Goal: Transaction & Acquisition: Obtain resource

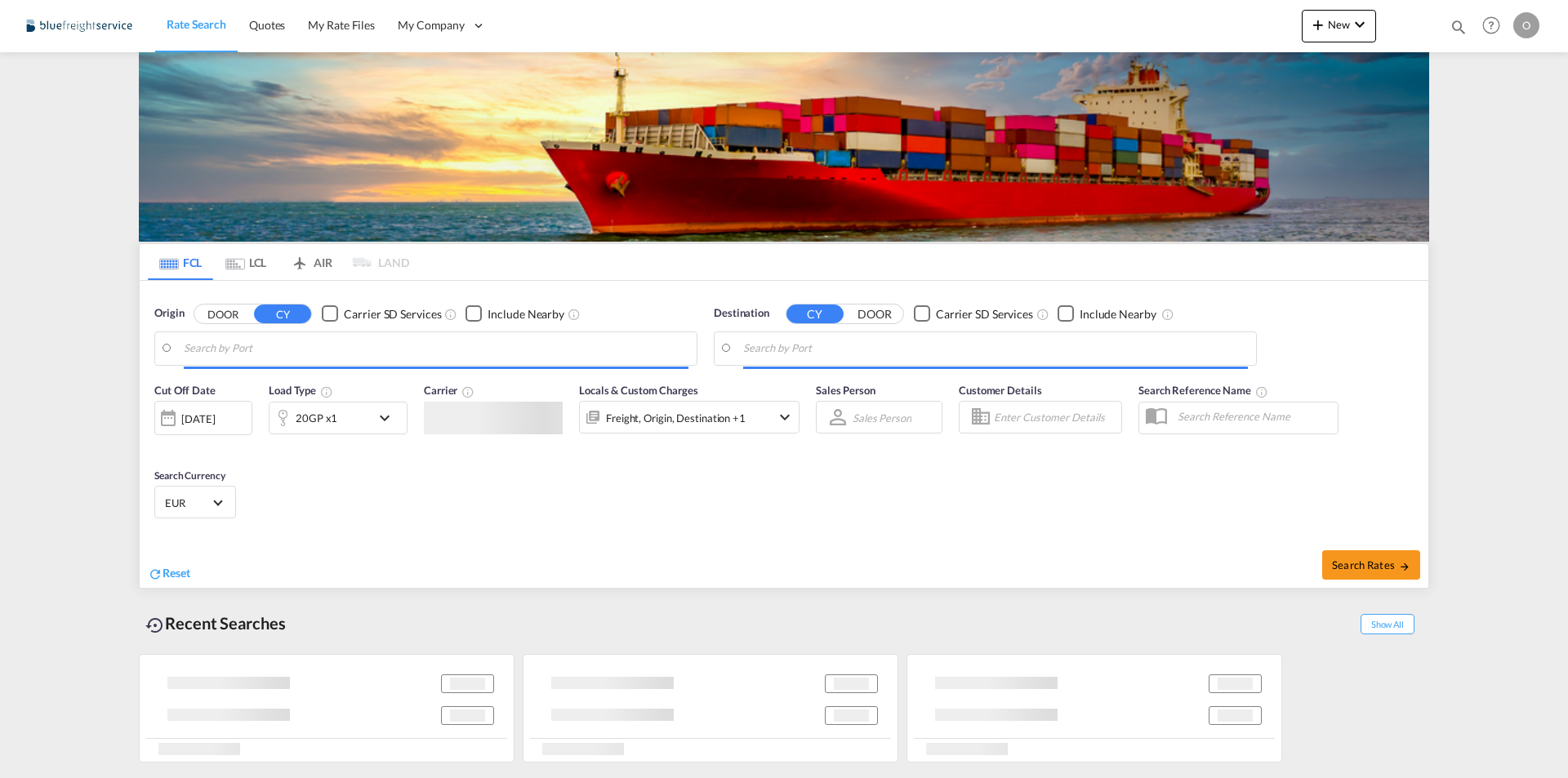
type input "[GEOGRAPHIC_DATA], [GEOGRAPHIC_DATA]"
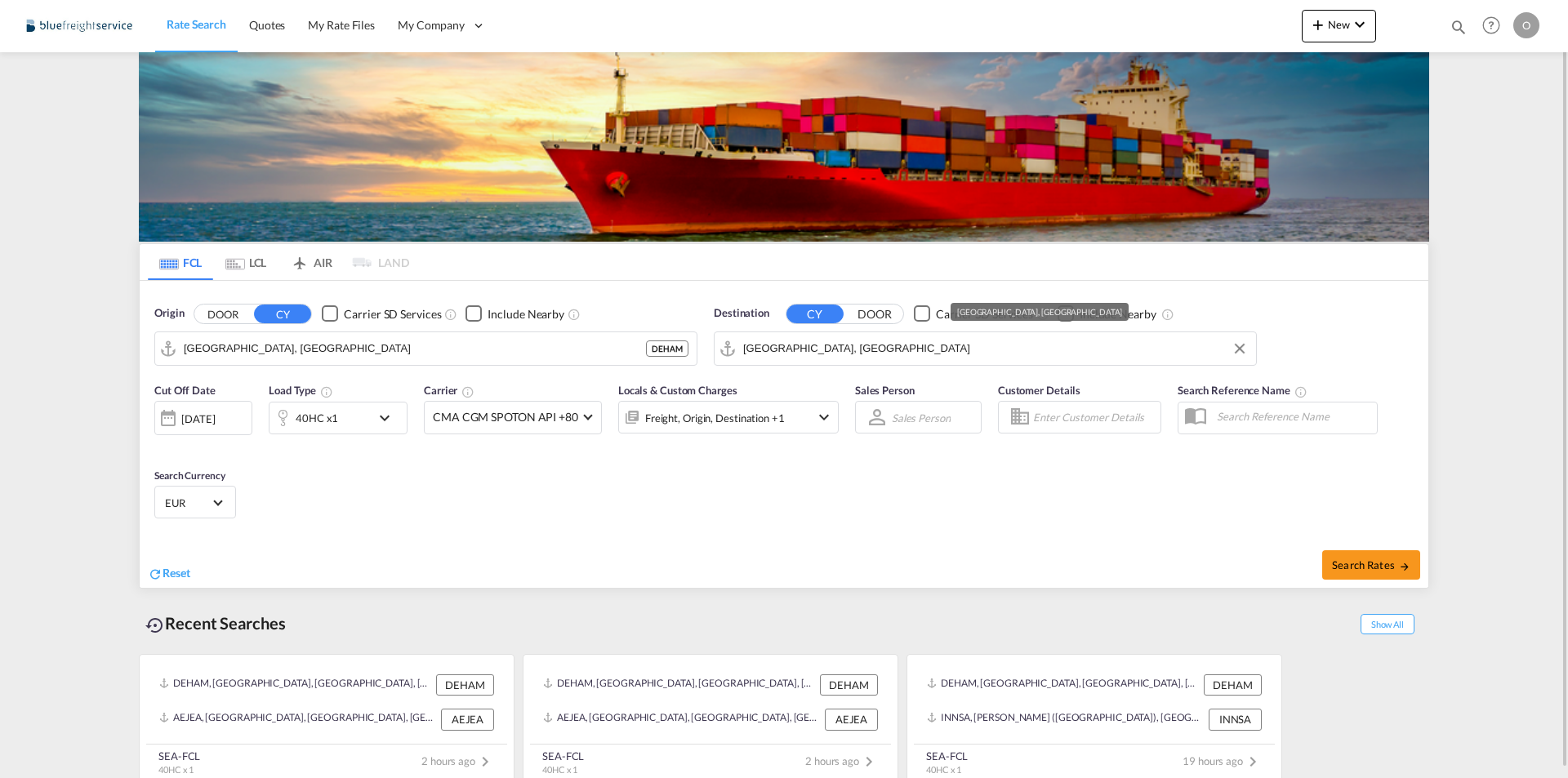
click at [867, 342] on input "[GEOGRAPHIC_DATA], [GEOGRAPHIC_DATA]" at bounding box center [996, 349] width 505 height 25
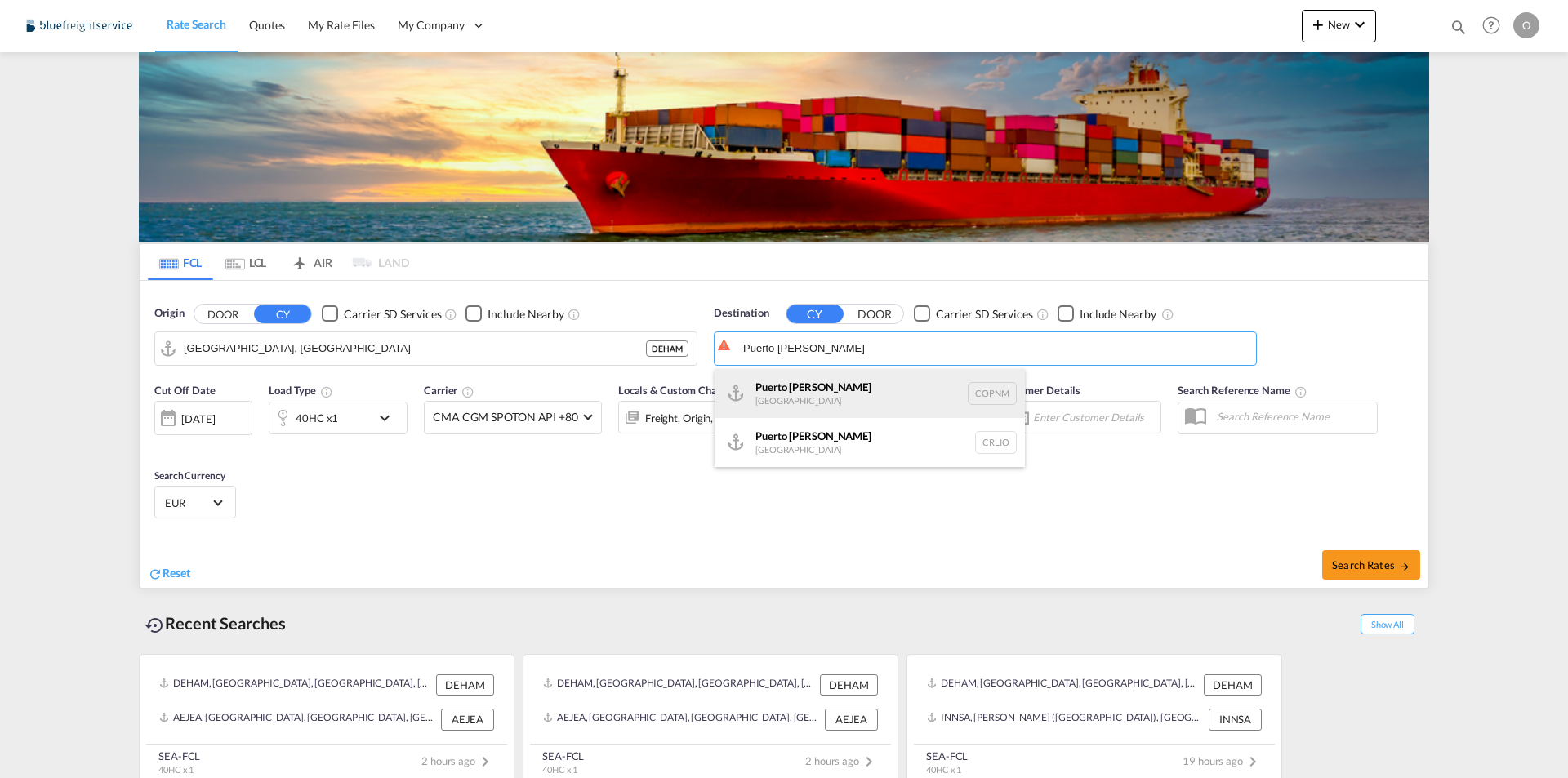
click at [874, 394] on div "[GEOGRAPHIC_DATA][PERSON_NAME] [GEOGRAPHIC_DATA] COPNM" at bounding box center [869, 393] width 310 height 49
click at [916, 336] on input "Puerto [PERSON_NAME], COPNM" at bounding box center [996, 349] width 505 height 25
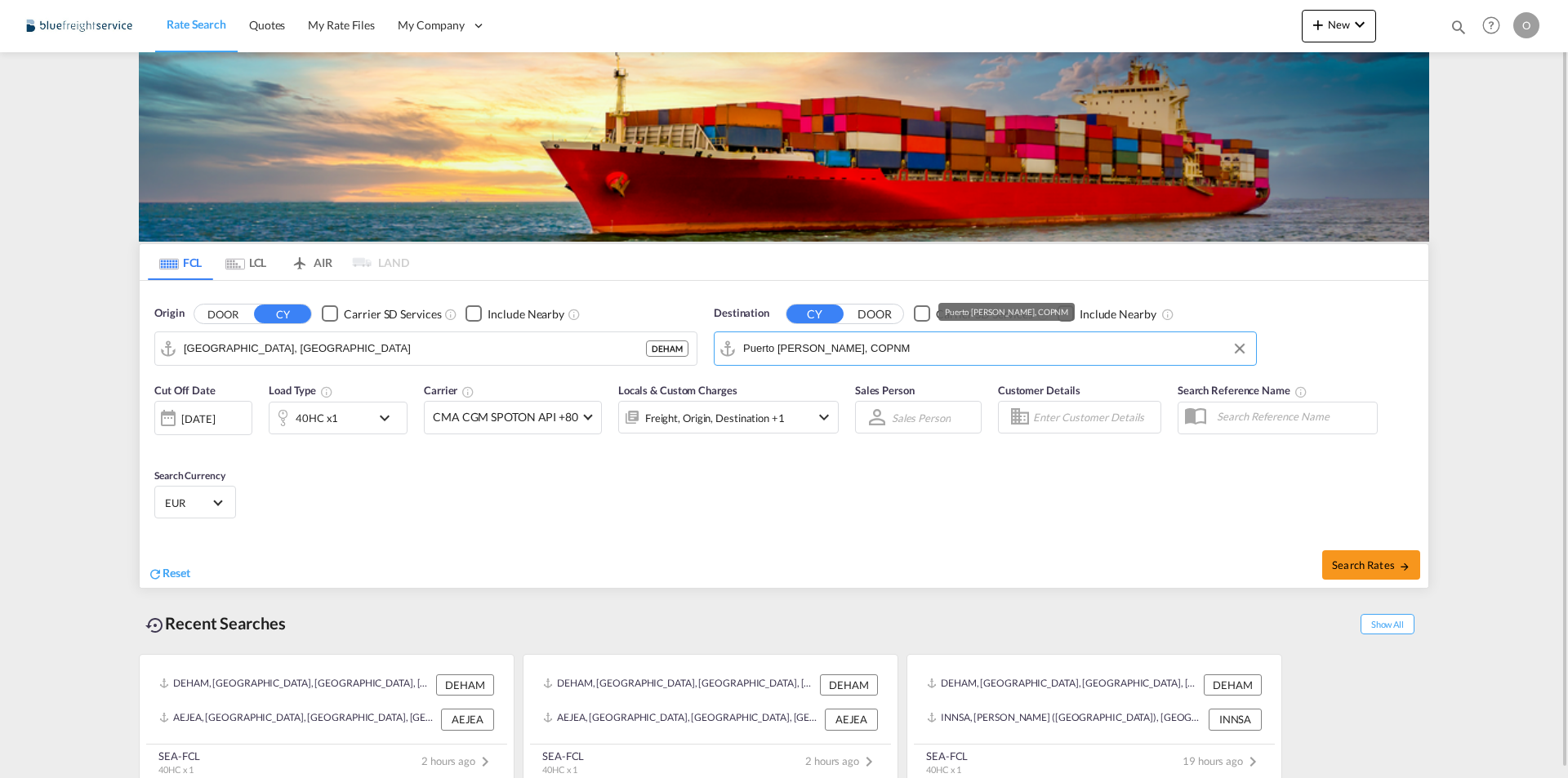
click at [904, 343] on input "Puerto [PERSON_NAME], COPNM" at bounding box center [996, 349] width 505 height 25
click at [976, 353] on input "Puerto [PERSON_NAME], COPNM" at bounding box center [996, 349] width 505 height 25
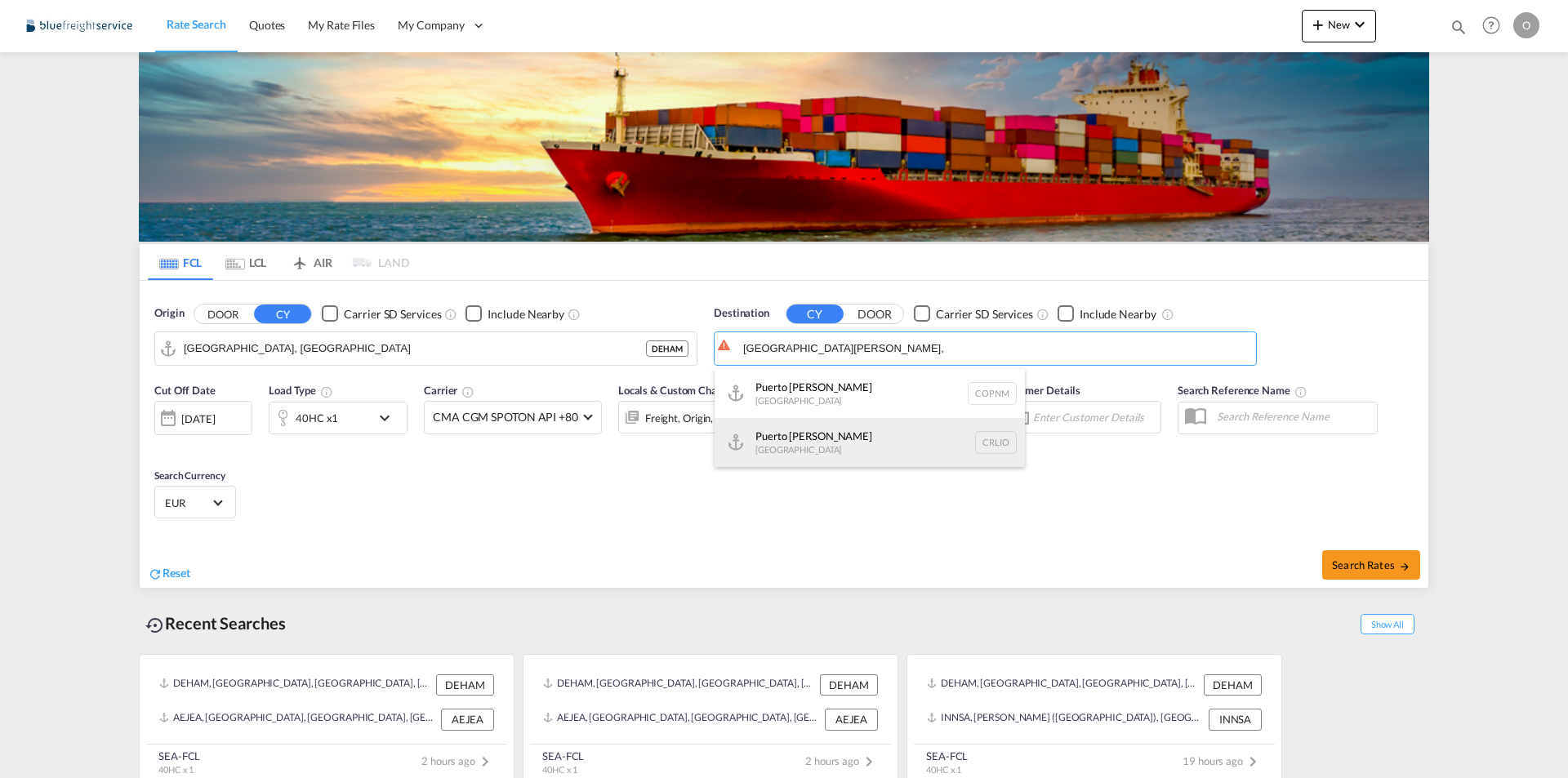
click at [819, 443] on div "Puerto [PERSON_NAME] [GEOGRAPHIC_DATA] CRLIO" at bounding box center [869, 442] width 310 height 49
type input "[GEOGRAPHIC_DATA][PERSON_NAME], CRLIO"
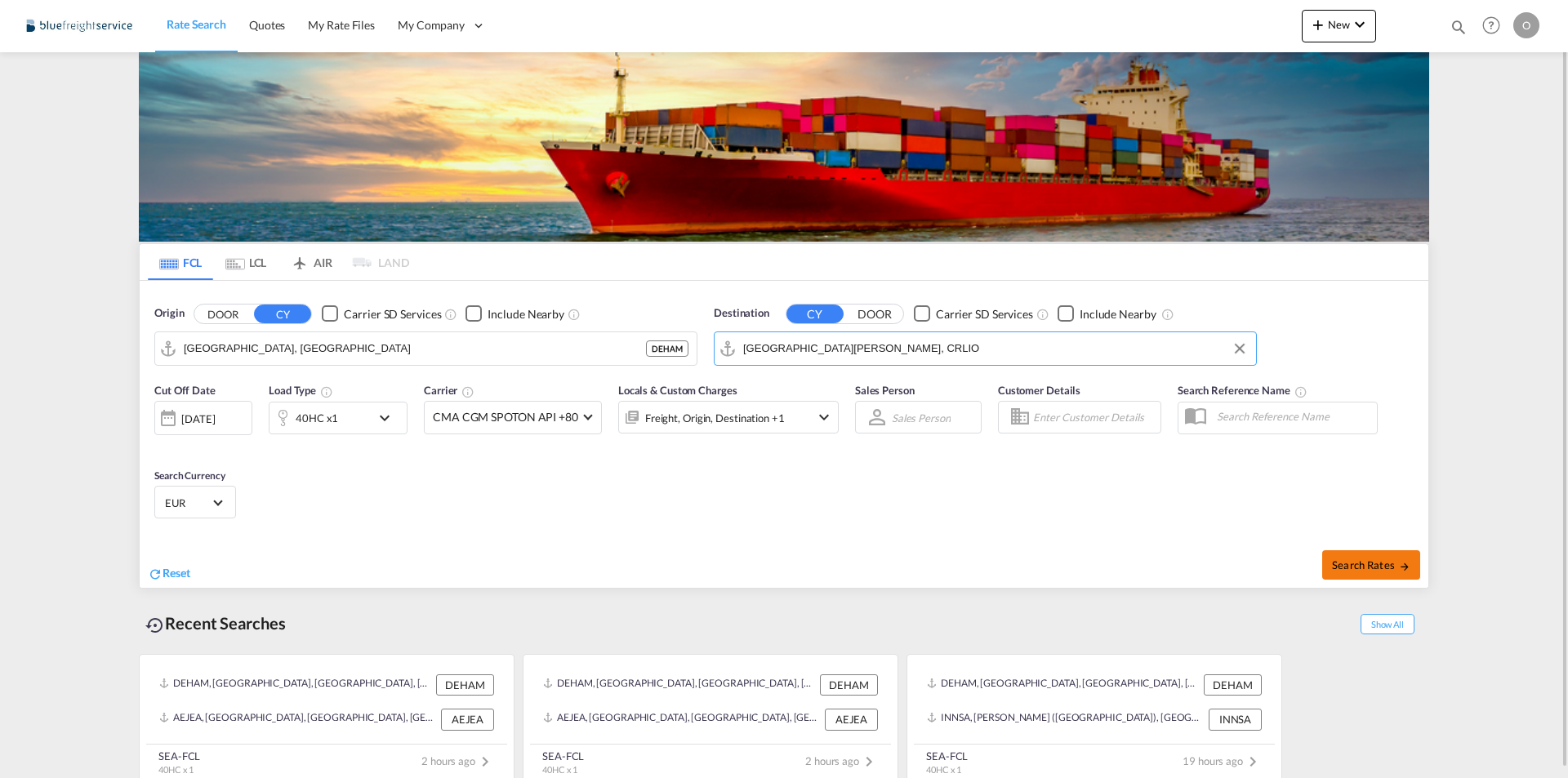
click at [1351, 555] on button "Search Rates" at bounding box center [1370, 564] width 98 height 29
type input "DEHAM to CRLIO / [DATE]"
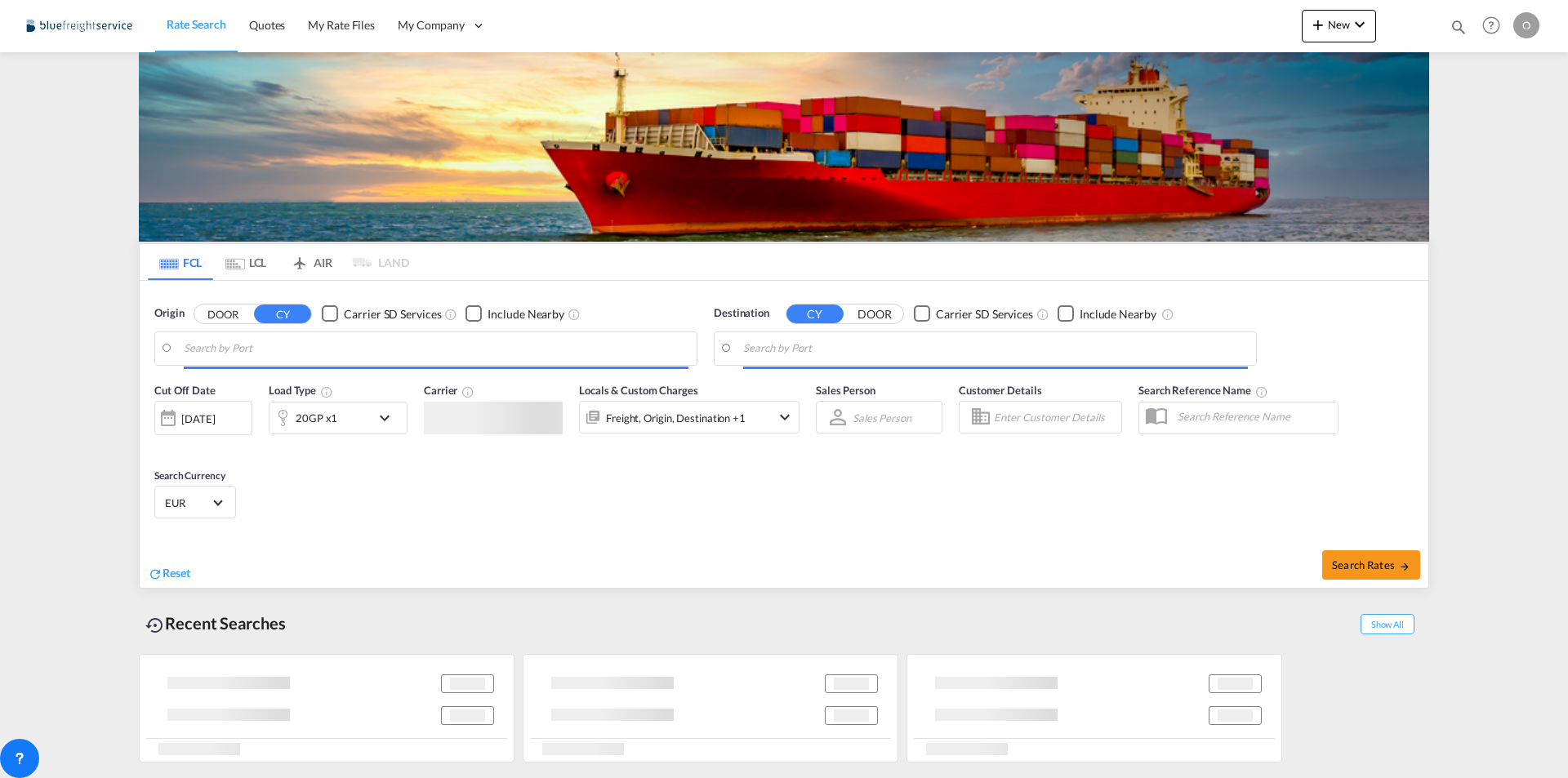
click at [311, 351] on body "Rate Search Quotes My Rate Files My Company Customers Users" at bounding box center [784, 389] width 1568 height 778
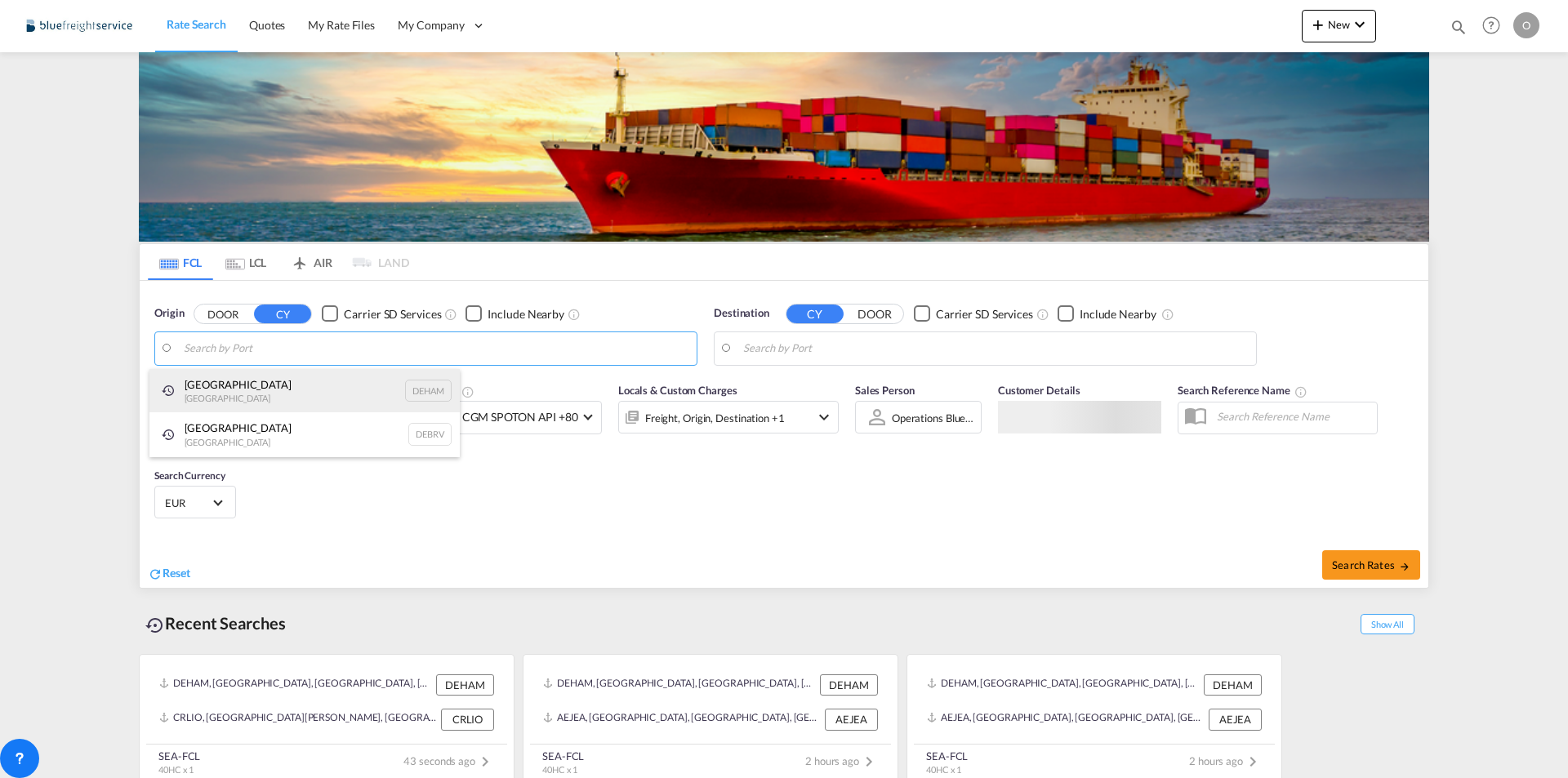
click at [275, 398] on div "Hamburg Germany DEHAM" at bounding box center [304, 391] width 310 height 44
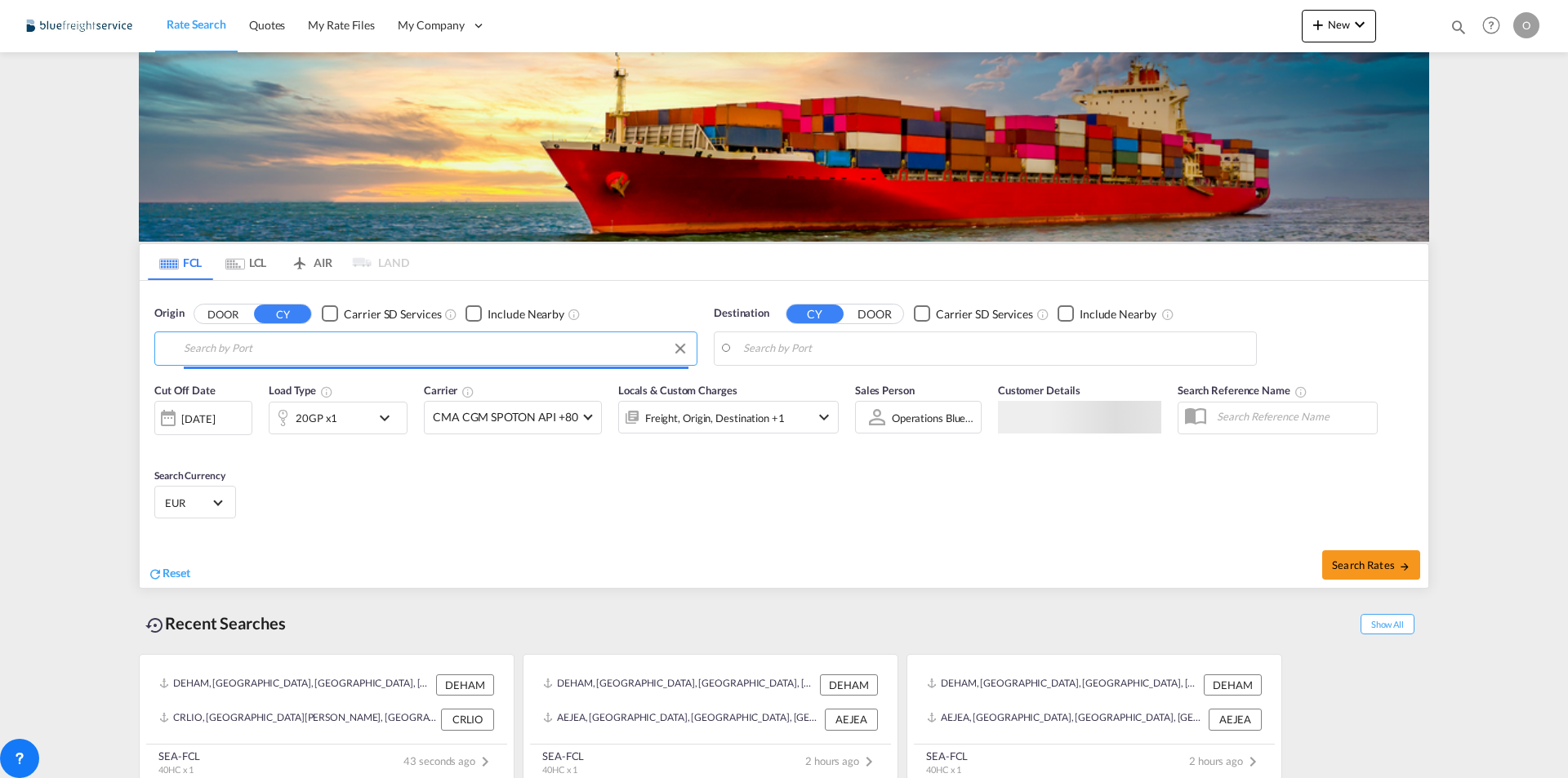
type input "[GEOGRAPHIC_DATA], [GEOGRAPHIC_DATA]"
click at [904, 352] on body "Rate Search Quotes My Rate Files My Company Customers Users" at bounding box center [784, 389] width 1568 height 778
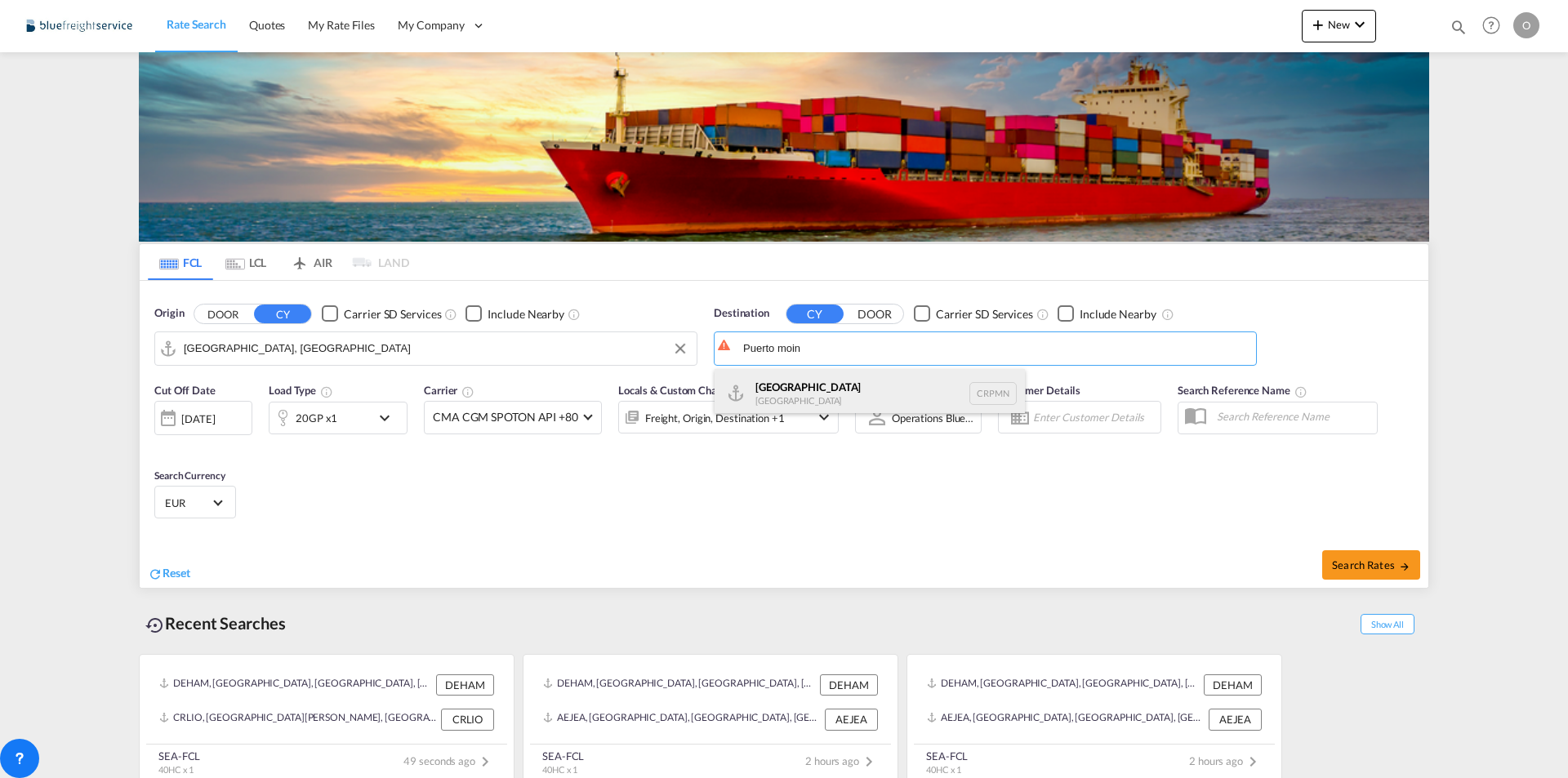
click at [856, 388] on div "Puerto Moin Costa Rica CRPMN" at bounding box center [869, 393] width 310 height 49
type input "Puerto Moin, CRPMN"
click at [859, 467] on div "Cut Off Date 21 Aug 2025 21/08/2025 Load Type 20GP x1 Carrier CMA CGM SPOTON AP…" at bounding box center [783, 454] width 1288 height 159
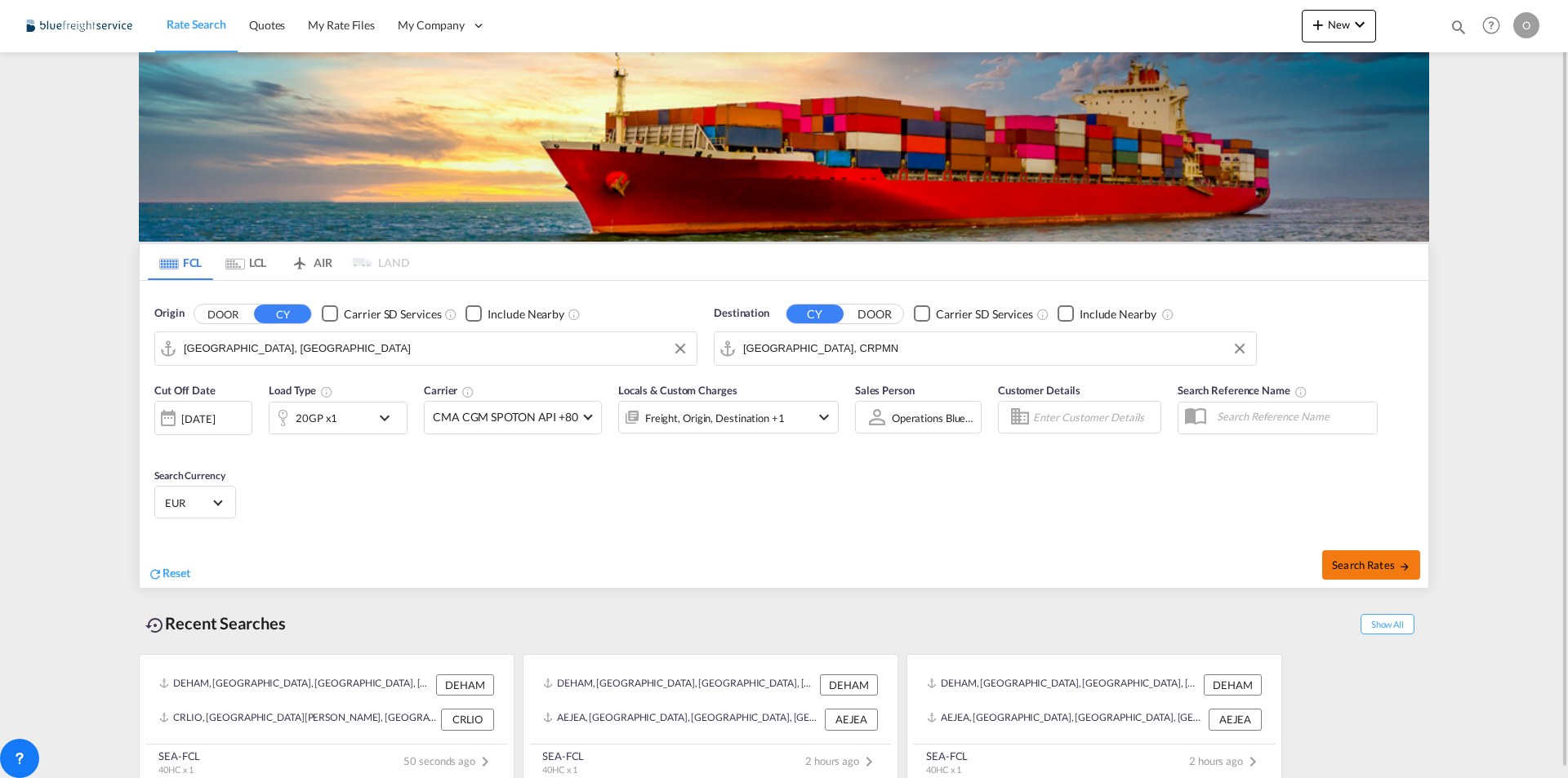
click at [1367, 563] on span "Search Rates" at bounding box center [1370, 565] width 79 height 13
type input "DEHAM to CRPMN / 21 Aug 2025"
